Goal: Transaction & Acquisition: Subscribe to service/newsletter

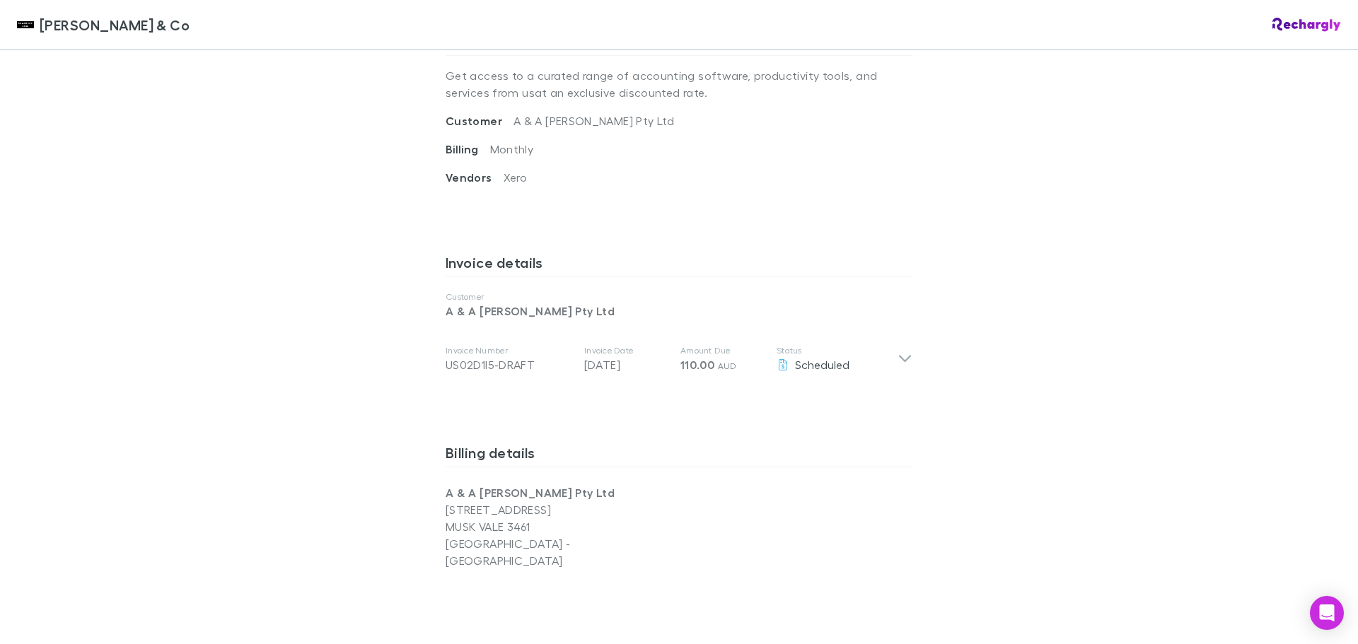
scroll to position [566, 0]
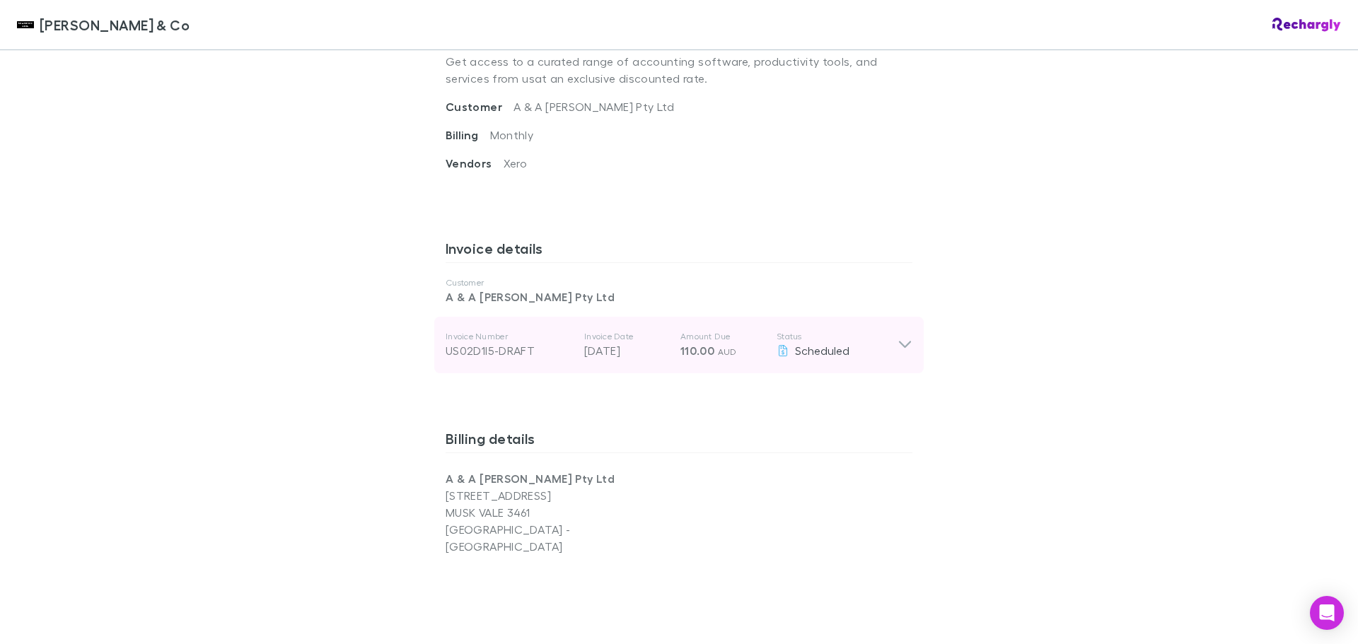
click at [899, 341] on icon at bounding box center [905, 344] width 12 height 7
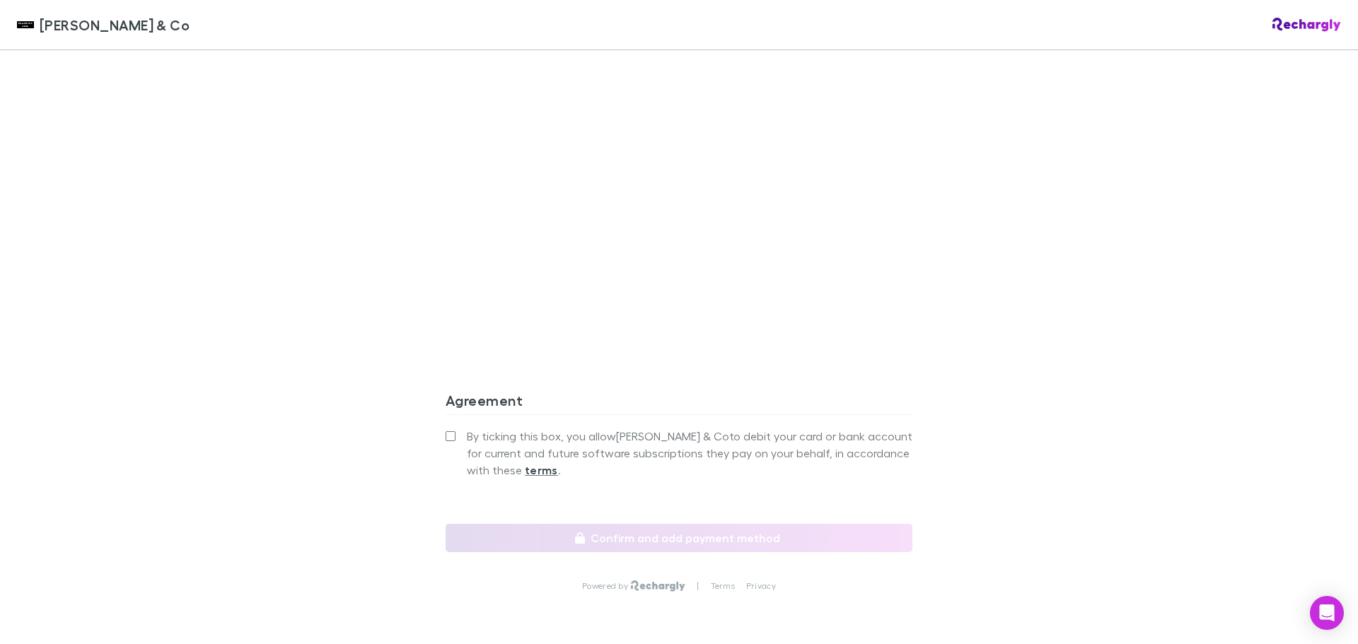
scroll to position [1366, 0]
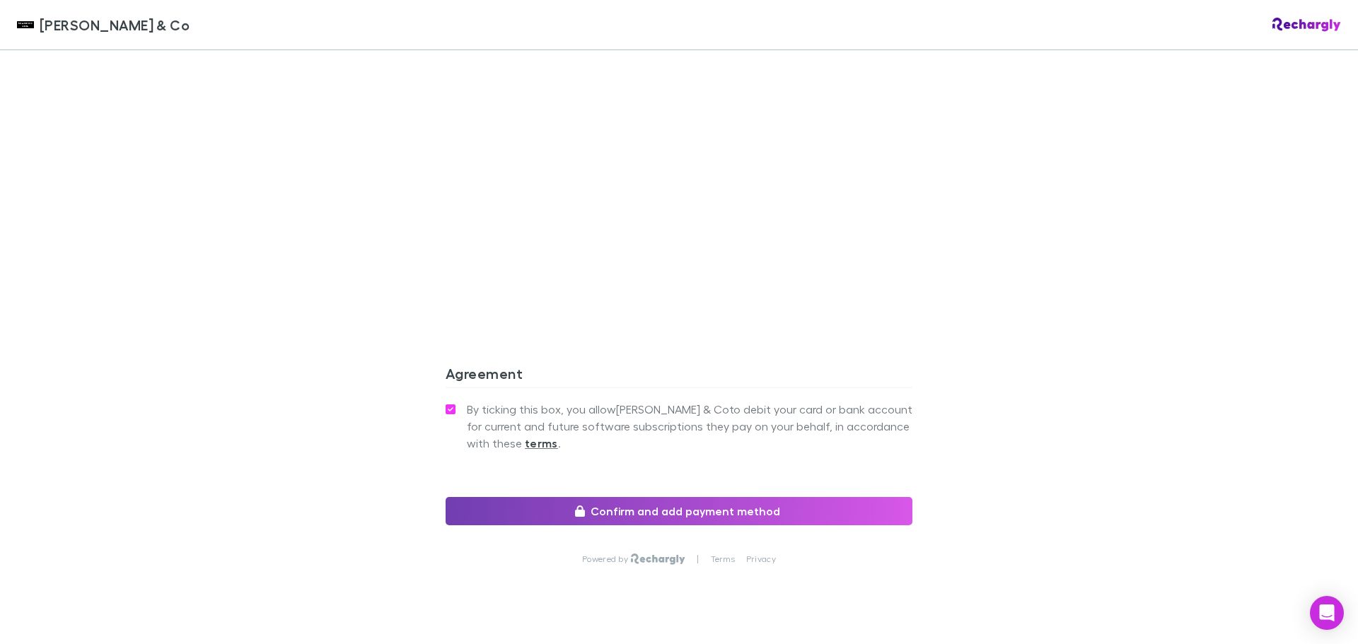
click at [648, 497] on button "Confirm and add payment method" at bounding box center [678, 511] width 467 height 28
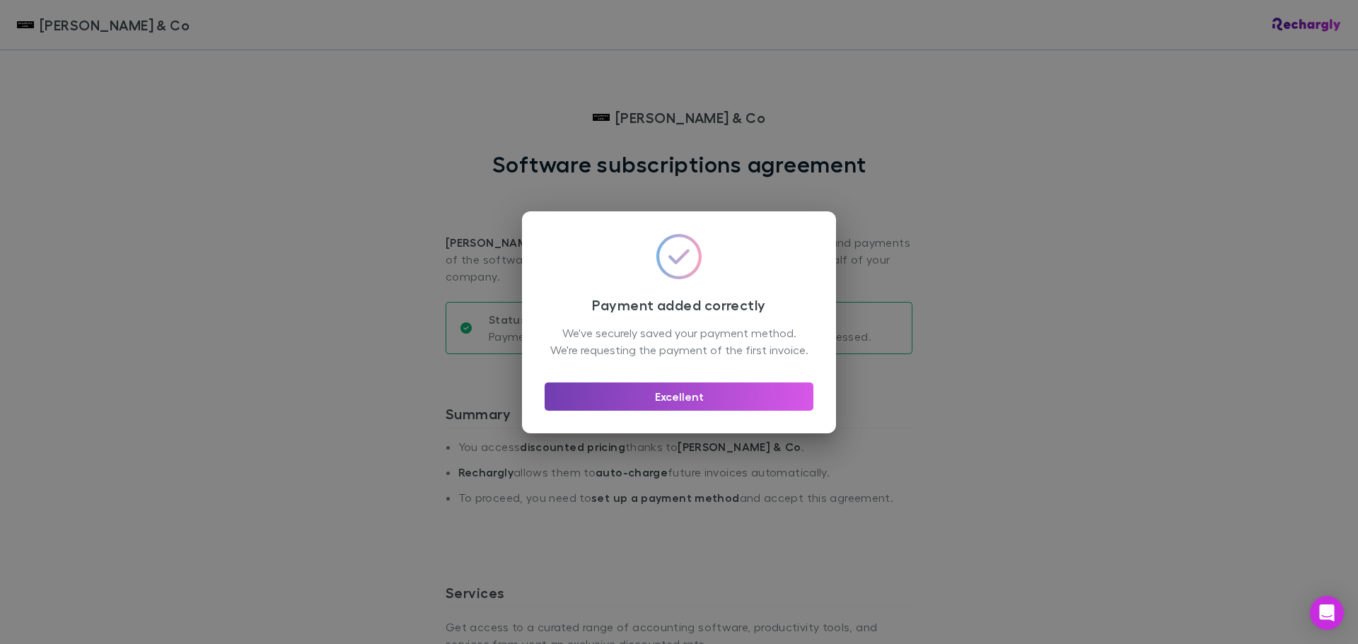
click at [689, 402] on button "Excellent" at bounding box center [678, 397] width 269 height 28
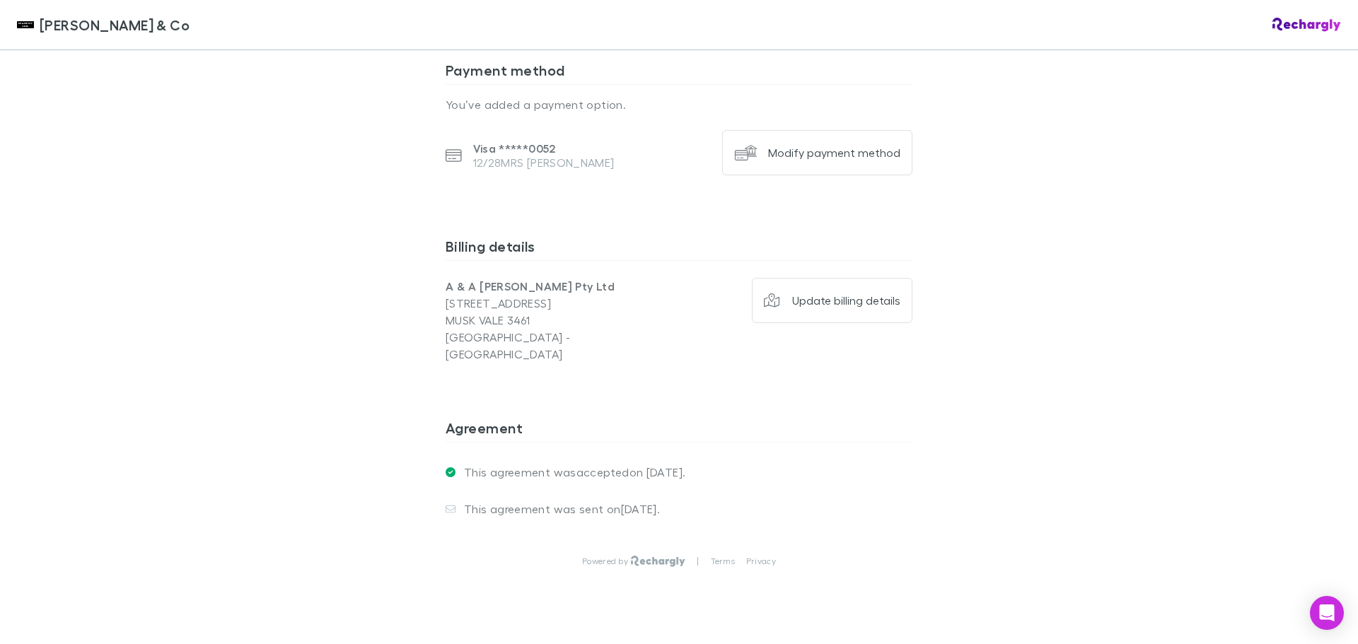
scroll to position [936, 0]
click at [837, 144] on div "Modify payment method" at bounding box center [834, 151] width 132 height 14
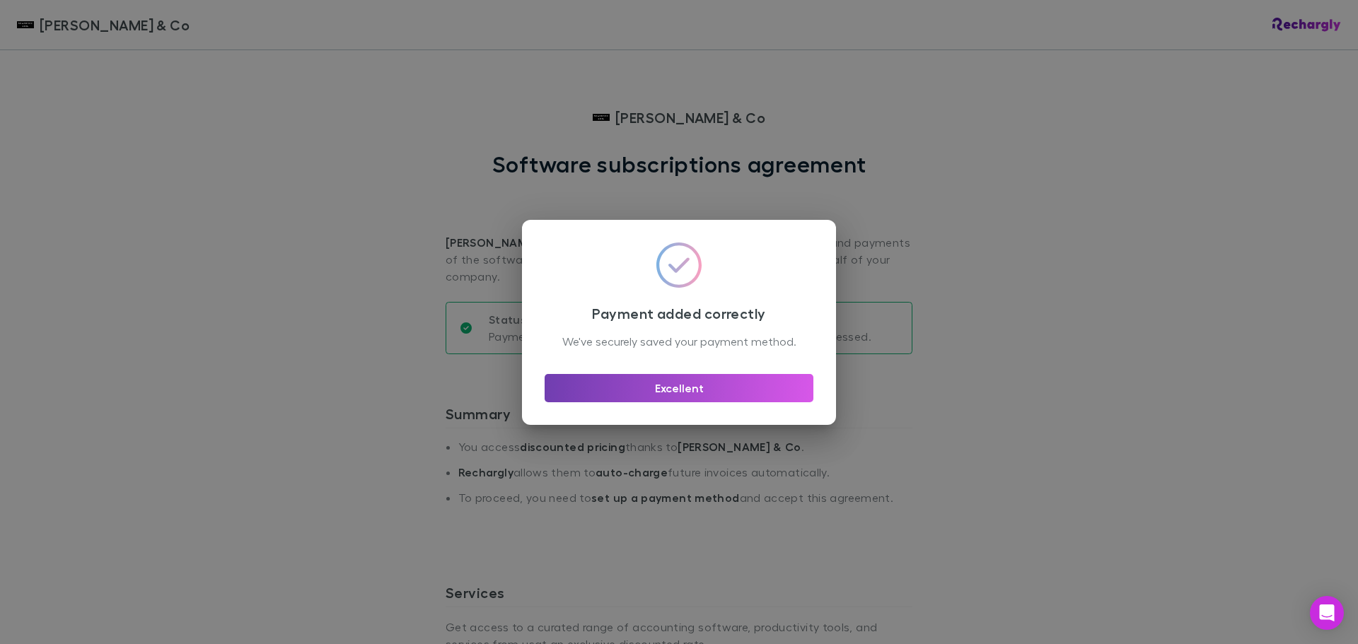
click at [648, 395] on button "Excellent" at bounding box center [678, 388] width 269 height 28
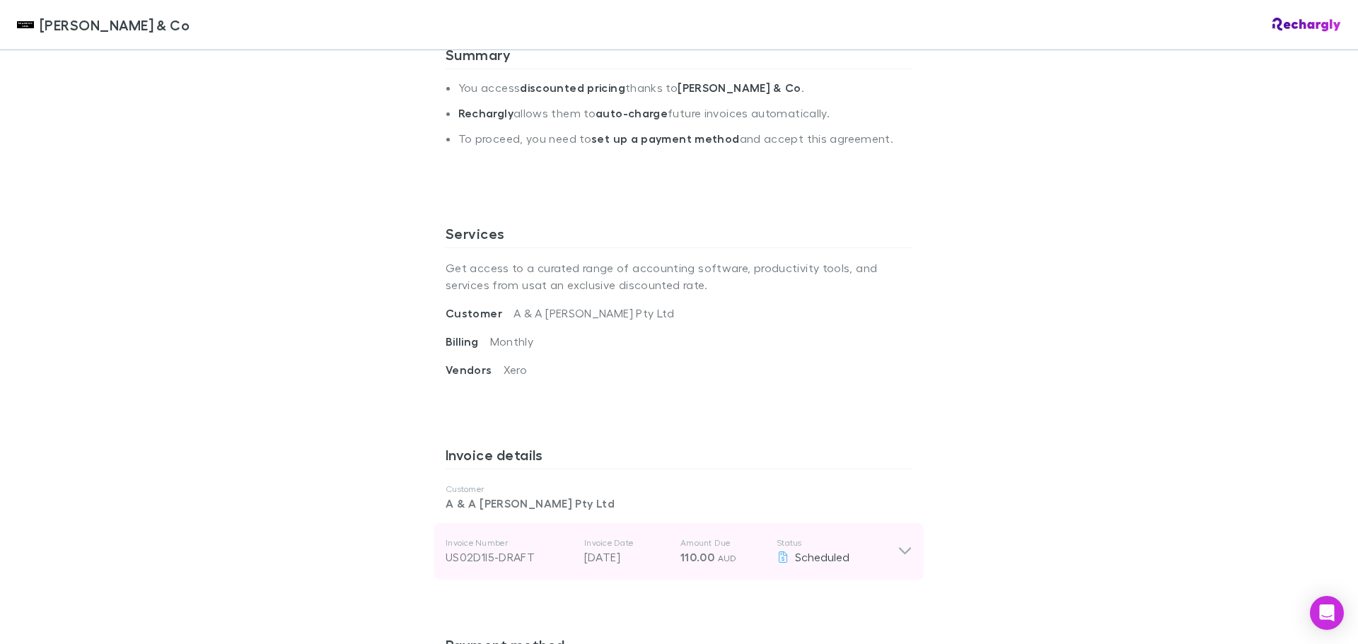
scroll to position [354, 0]
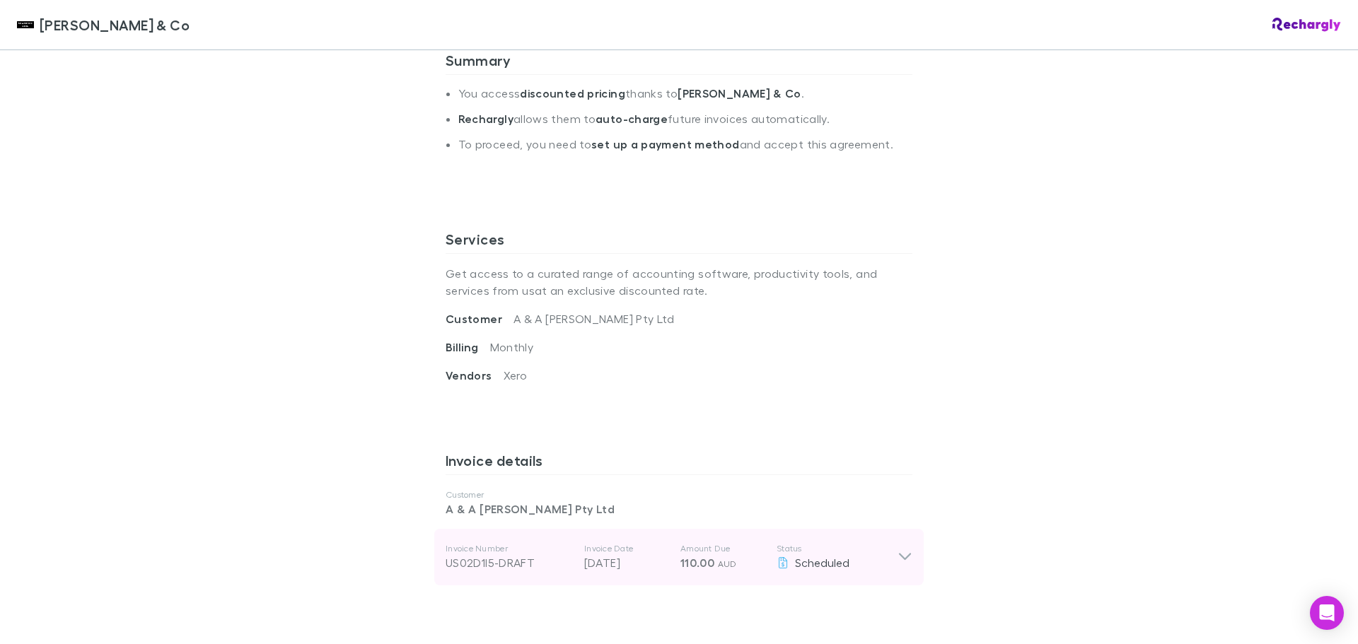
click at [904, 549] on icon at bounding box center [904, 557] width 15 height 17
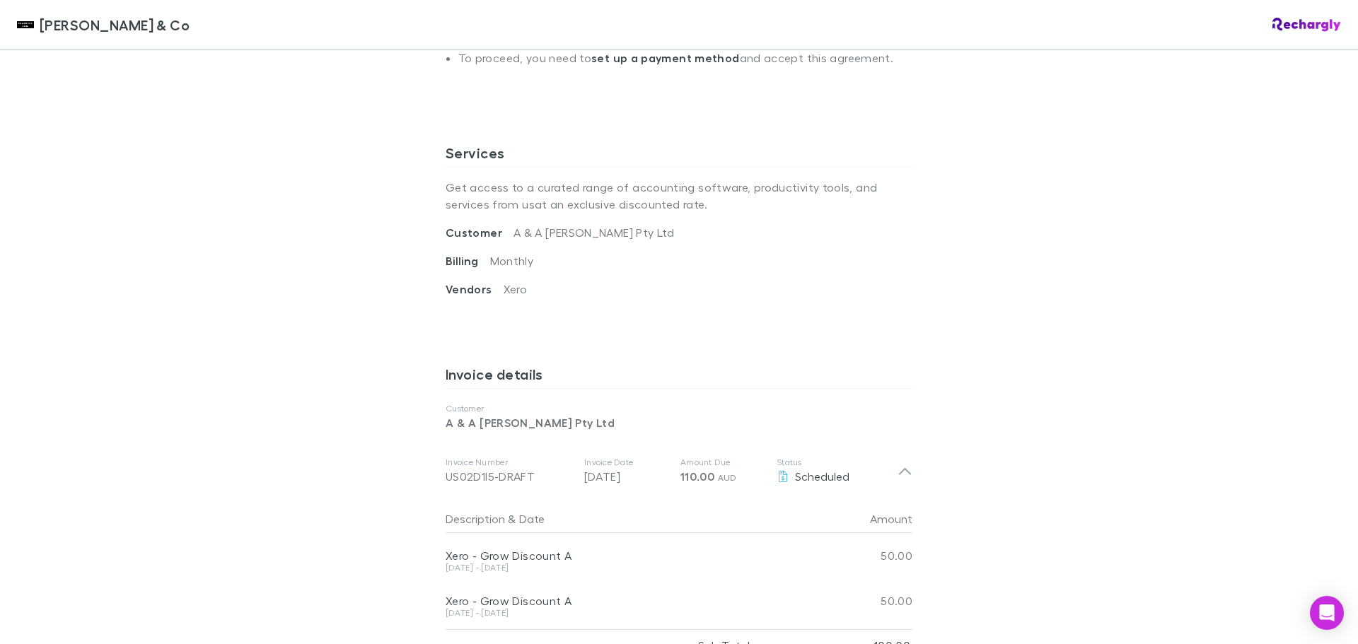
scroll to position [0, 0]
